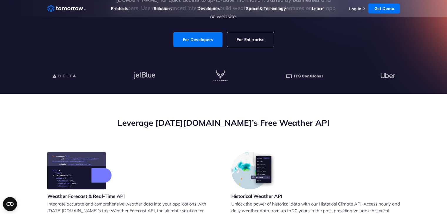
click at [202, 36] on link "For Developers" at bounding box center [197, 39] width 49 height 15
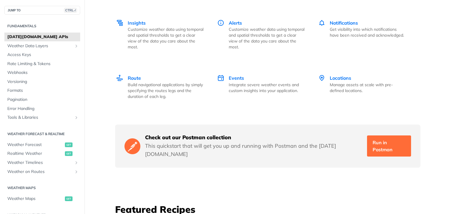
scroll to position [910, 0]
